Goal: Task Accomplishment & Management: Manage account settings

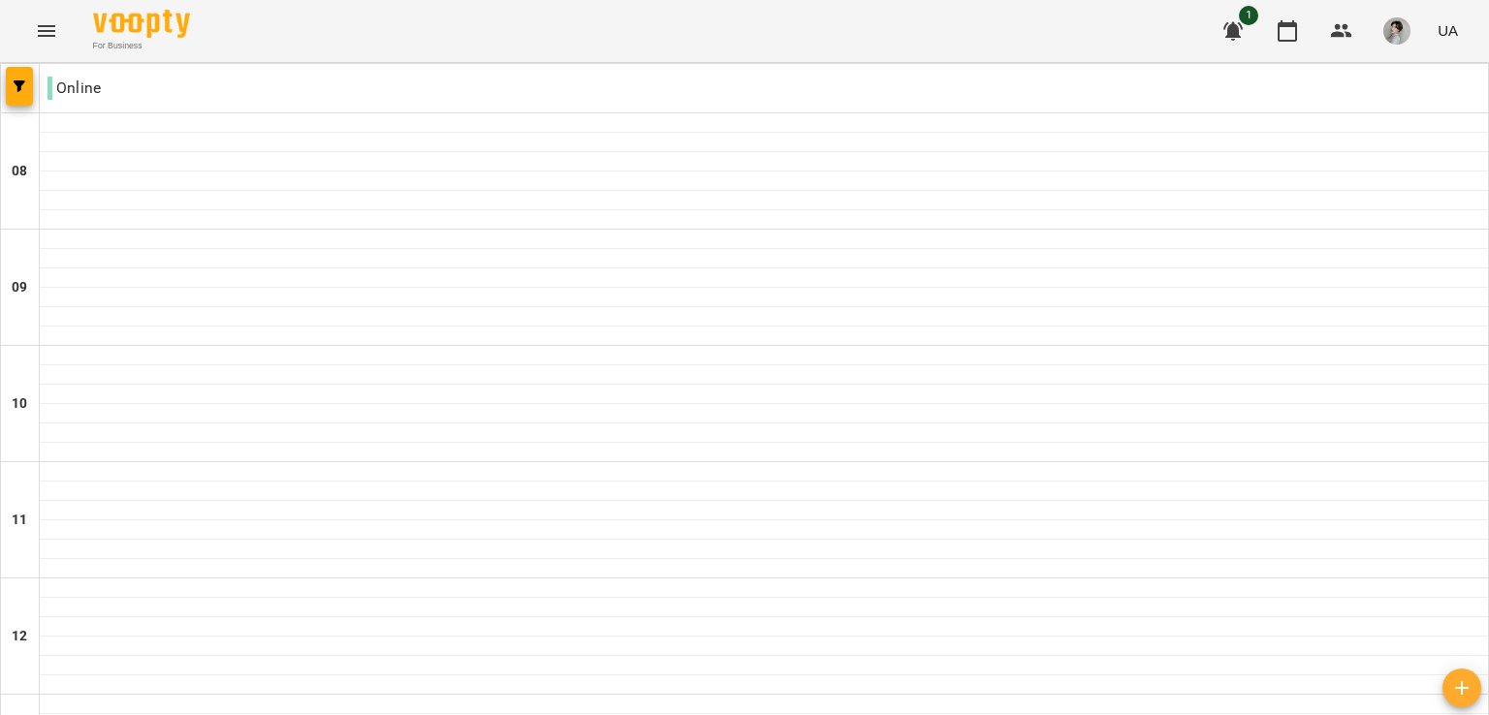
scroll to position [1130, 0]
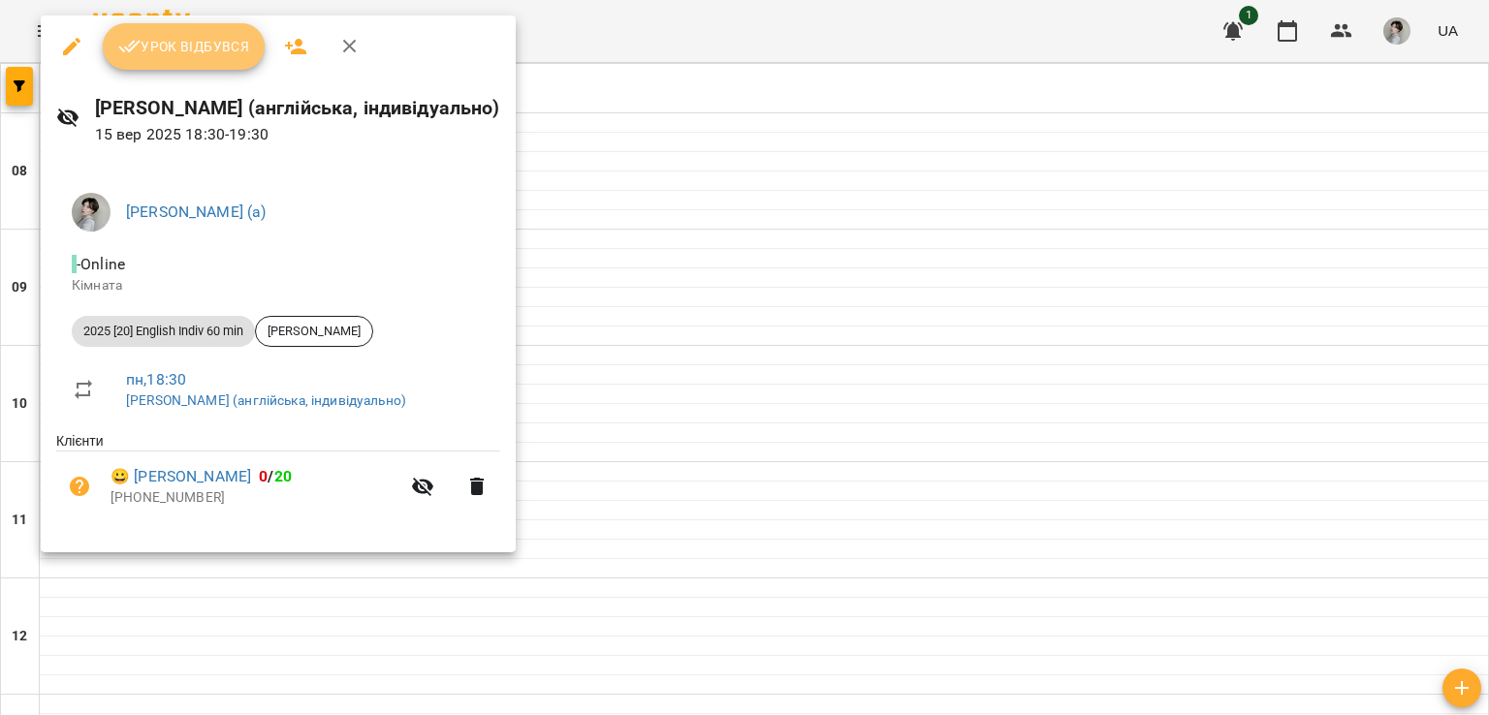
click at [205, 51] on span "Урок відбувся" at bounding box center [184, 46] width 132 height 23
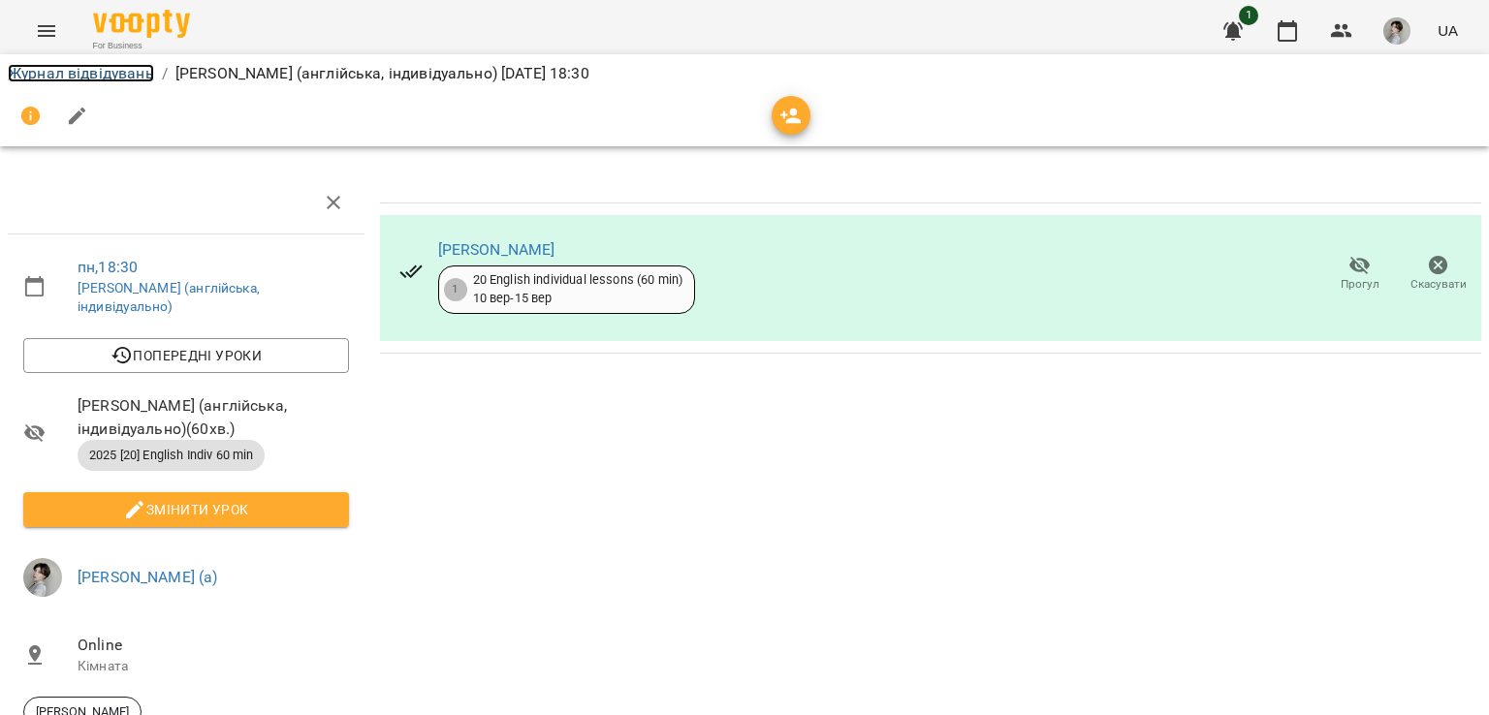
click at [119, 78] on link "Журнал відвідувань" at bounding box center [81, 73] width 146 height 18
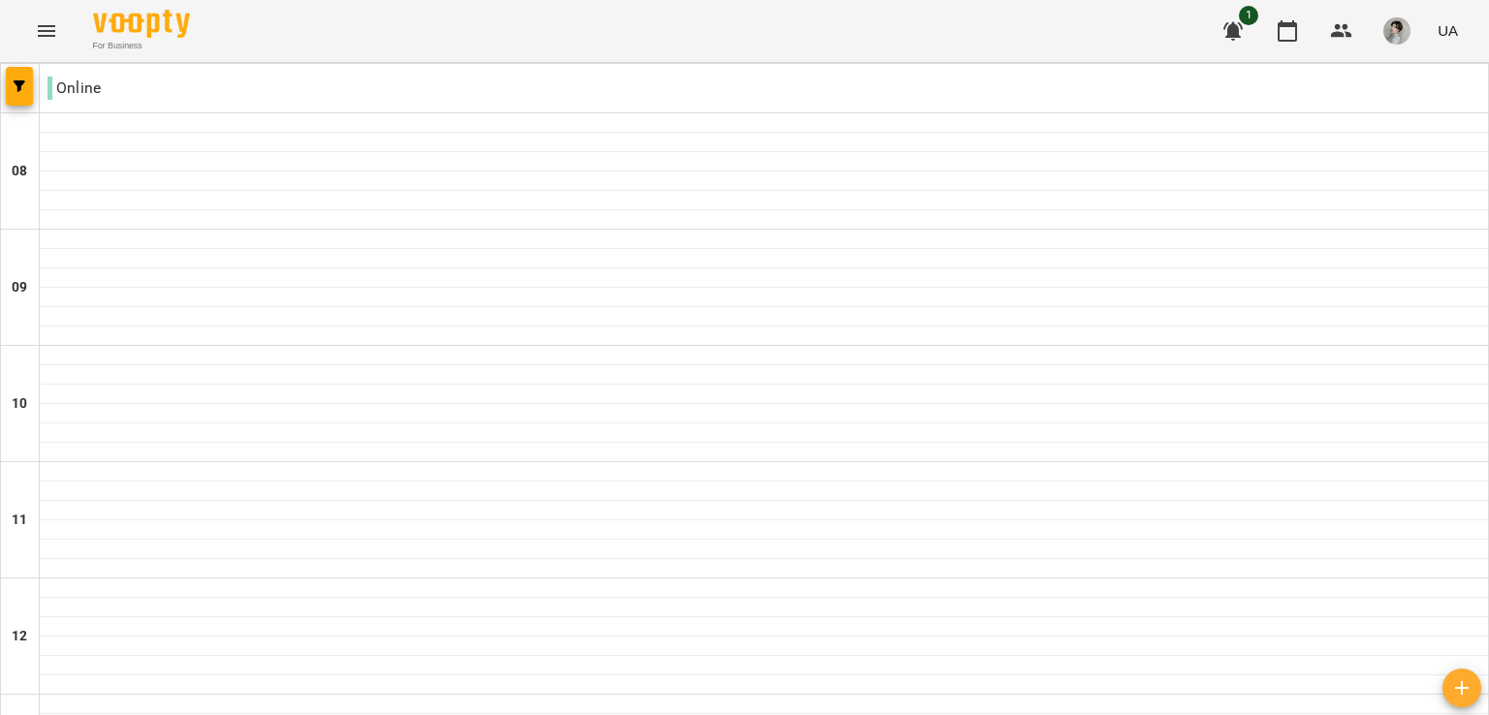
scroll to position [1148, 0]
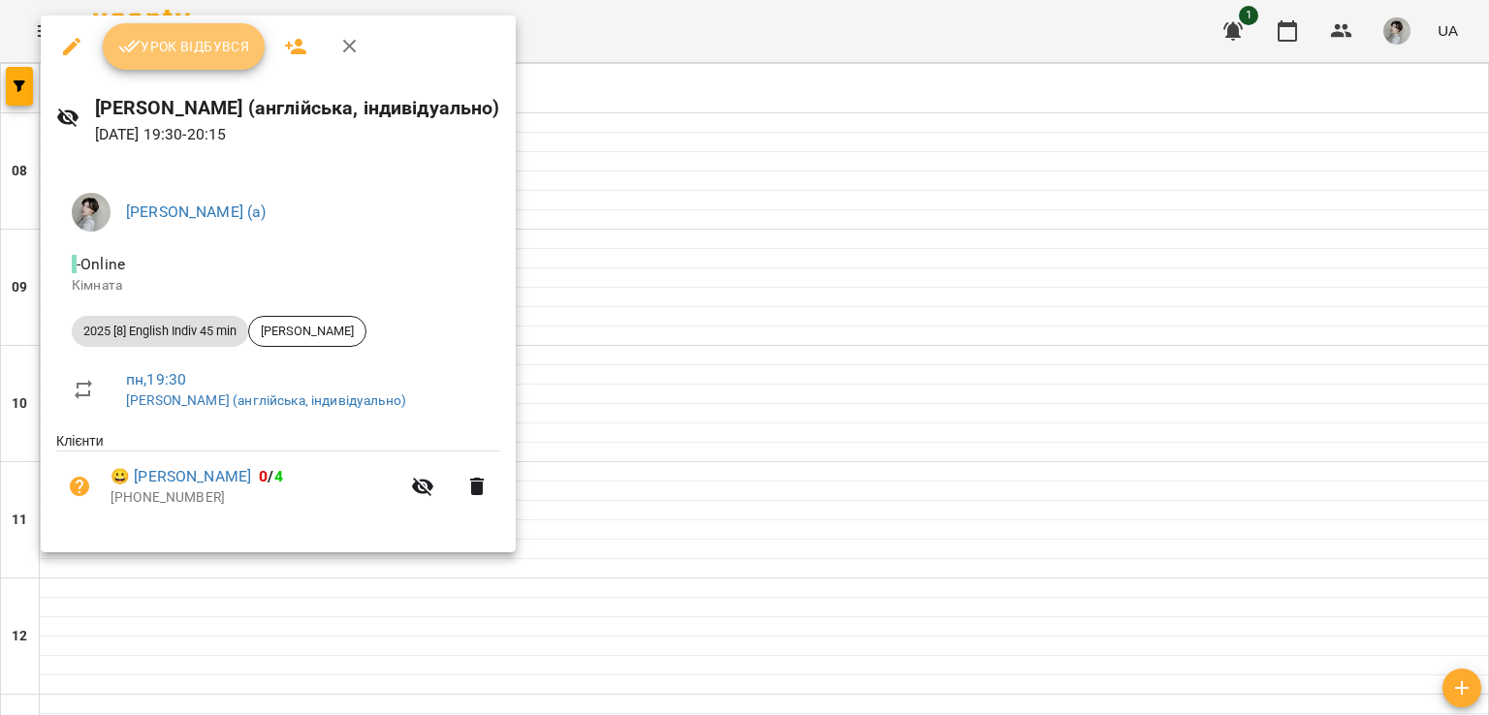
click at [189, 42] on span "Урок відбувся" at bounding box center [184, 46] width 132 height 23
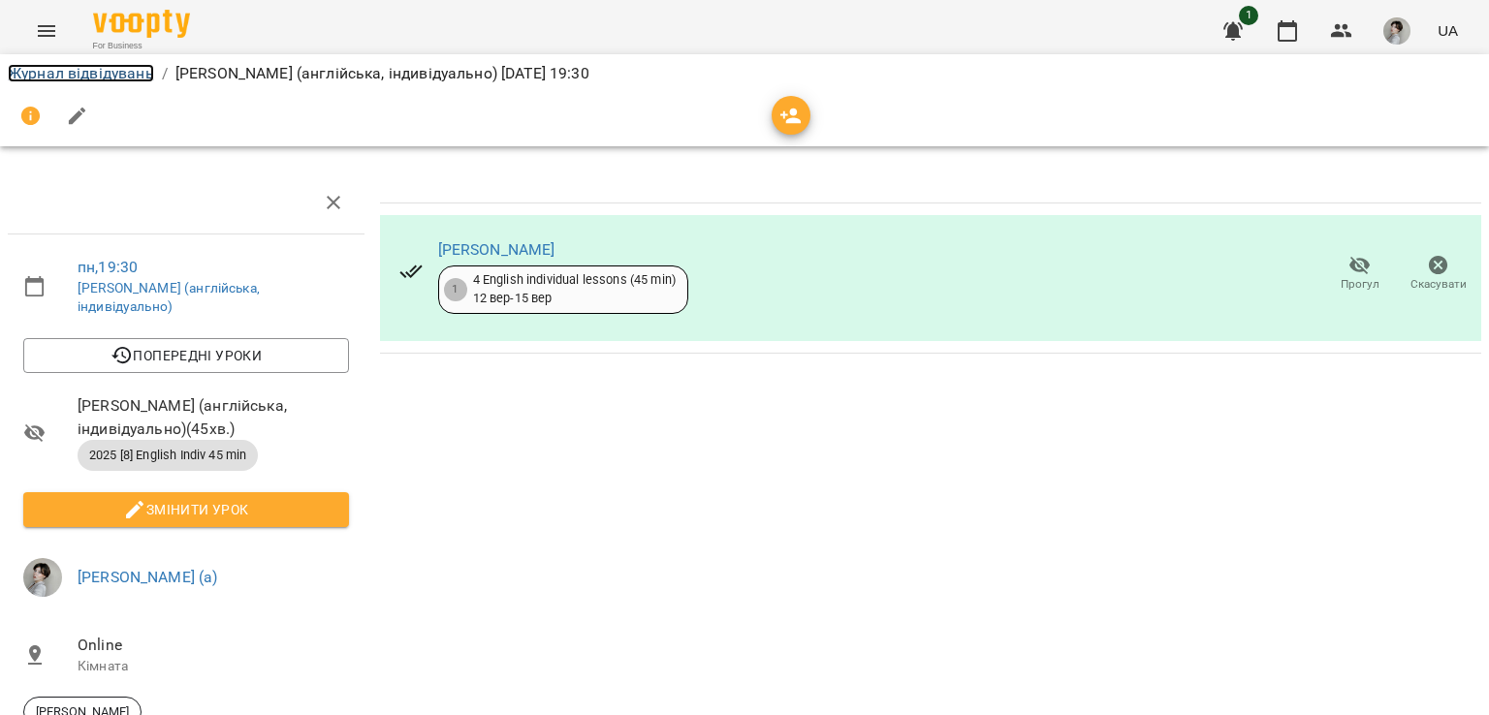
click at [67, 68] on link "Журнал відвідувань" at bounding box center [81, 73] width 146 height 18
